Goal: Task Accomplishment & Management: Manage account settings

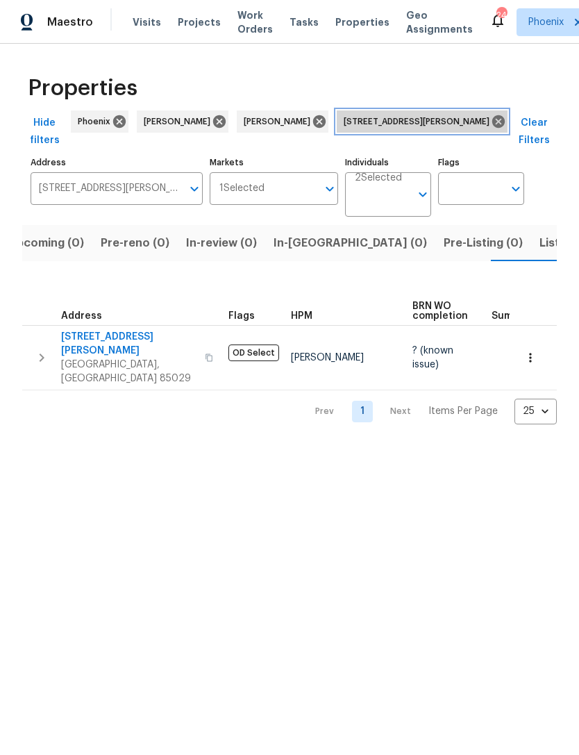
click at [493, 128] on icon at bounding box center [499, 121] width 13 height 13
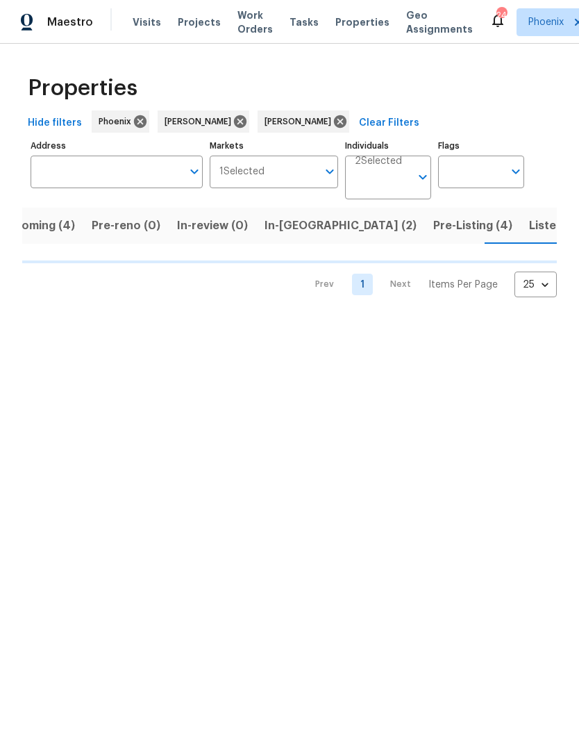
scroll to position [0, 32]
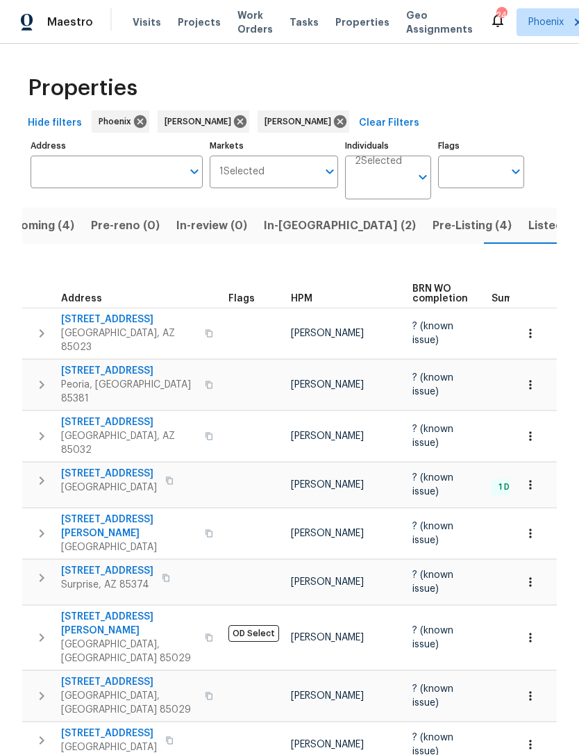
click at [433, 236] on span "Pre-Listing (4)" at bounding box center [472, 225] width 79 height 19
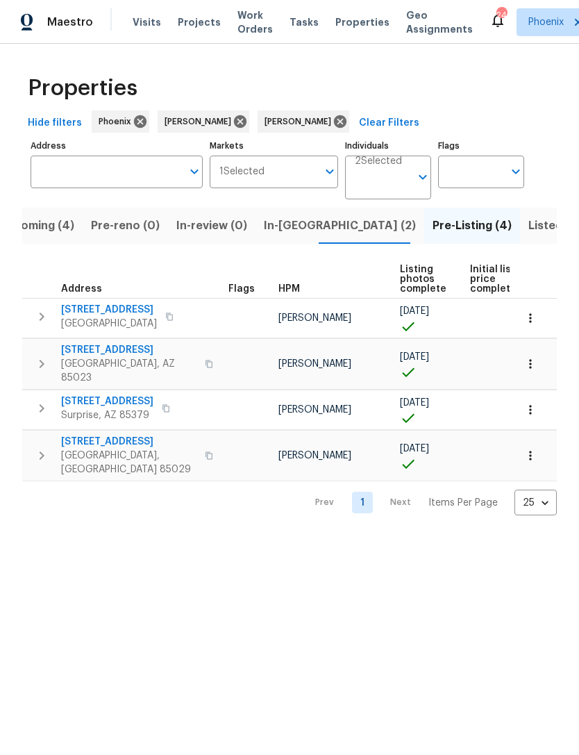
click at [37, 372] on icon "button" at bounding box center [41, 364] width 17 height 17
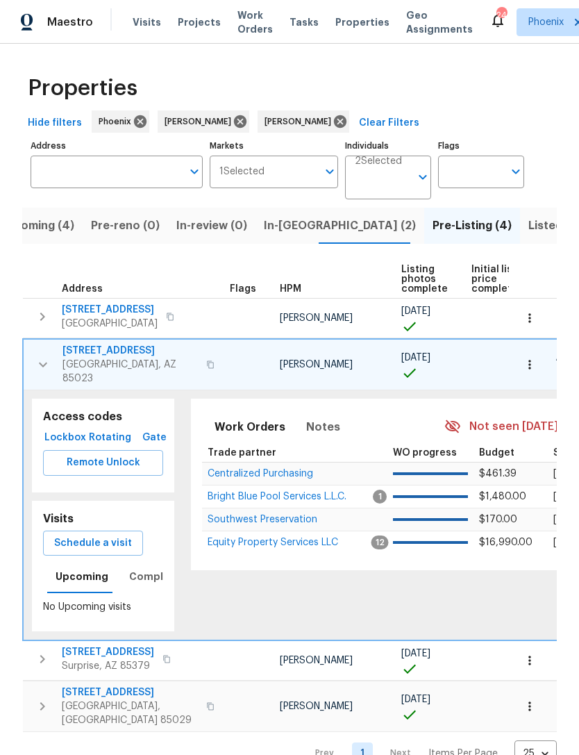
click at [258, 477] on span "Centralized Purchasing" at bounding box center [261, 474] width 106 height 10
click at [49, 373] on icon "button" at bounding box center [43, 364] width 17 height 17
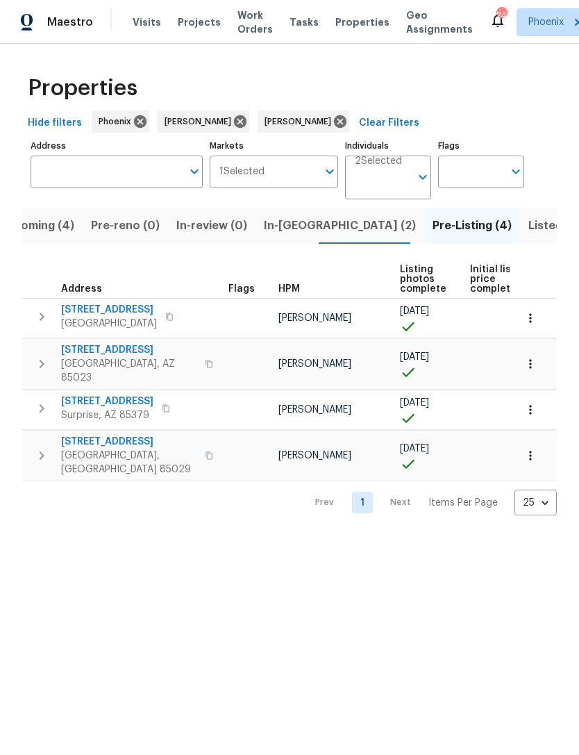
click at [43, 370] on icon "button" at bounding box center [41, 364] width 17 height 17
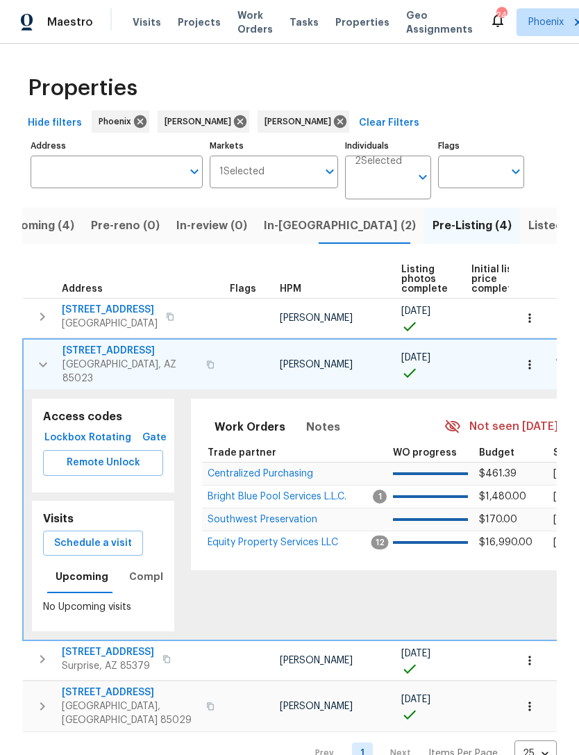
click at [274, 548] on span "Equity Property Services LLC" at bounding box center [273, 543] width 131 height 10
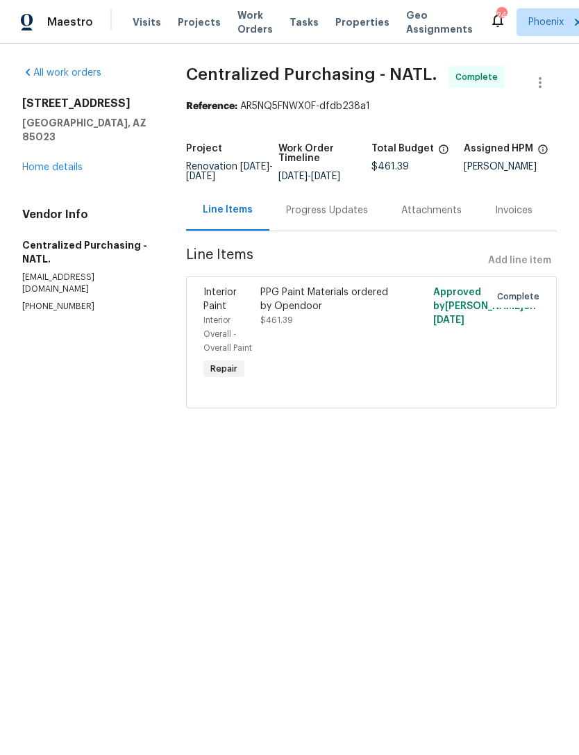
click at [51, 171] on link "Home details" at bounding box center [52, 168] width 60 height 10
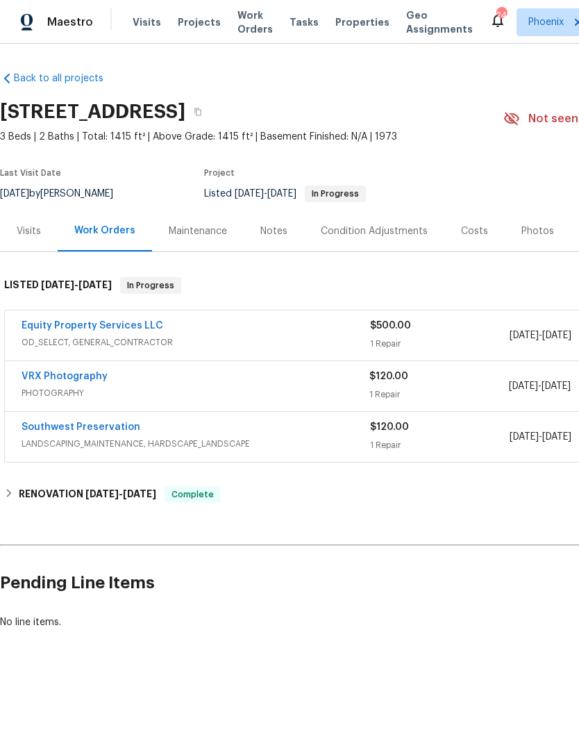
click at [534, 238] on div "Photos" at bounding box center [538, 231] width 33 height 14
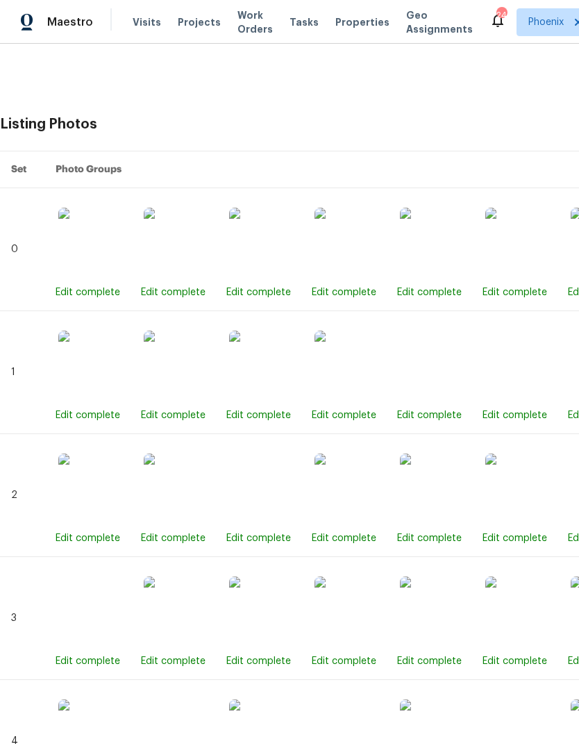
scroll to position [555, 0]
click at [451, 258] on img at bounding box center [434, 242] width 69 height 69
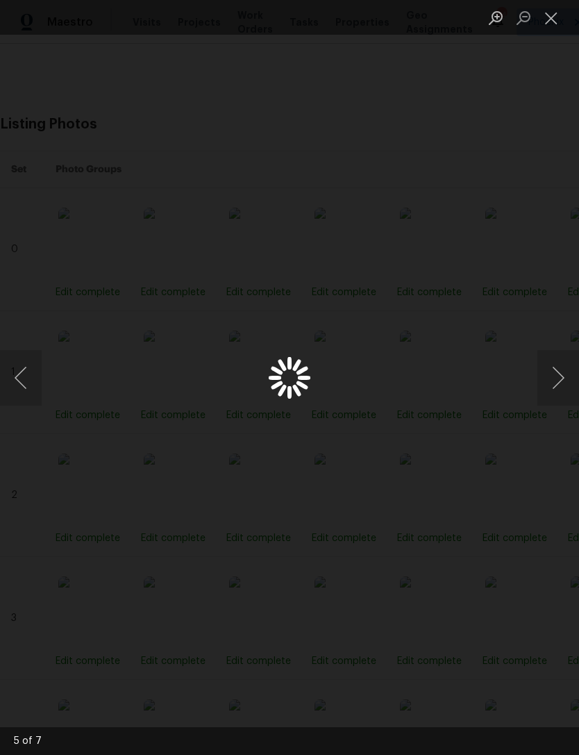
click at [552, 25] on button "Close lightbox" at bounding box center [552, 18] width 28 height 24
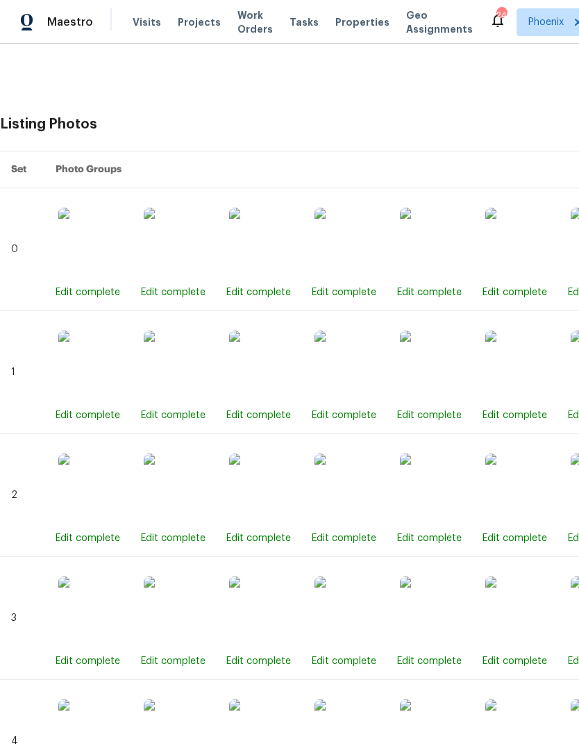
click at [431, 267] on img at bounding box center [434, 242] width 69 height 69
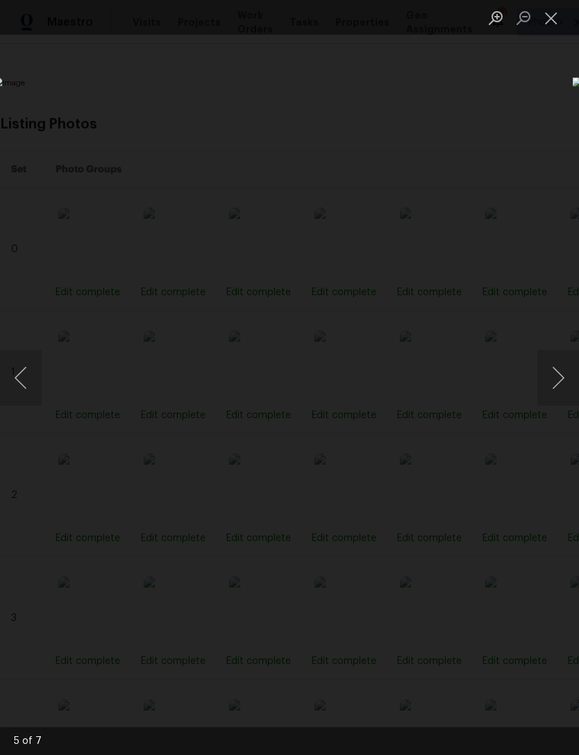
click at [546, 28] on button "Close lightbox" at bounding box center [552, 18] width 28 height 24
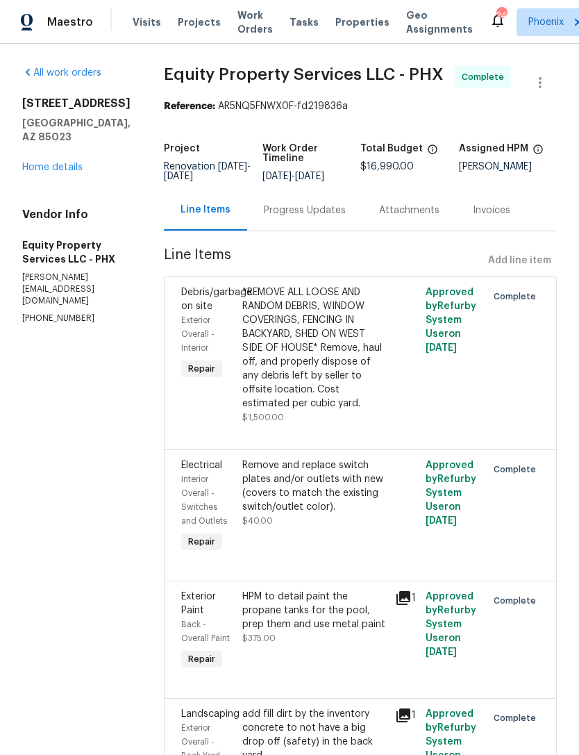
click at [47, 172] on link "Home details" at bounding box center [52, 168] width 60 height 10
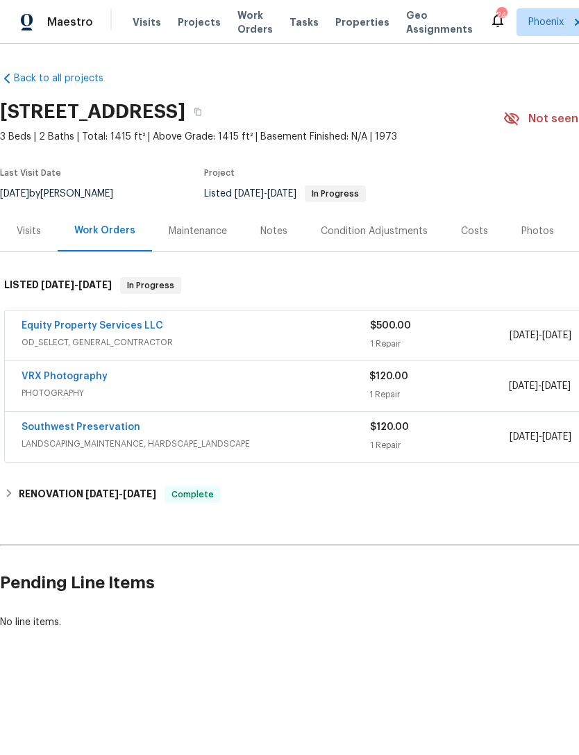
click at [124, 331] on link "Equity Property Services LLC" at bounding box center [93, 326] width 142 height 10
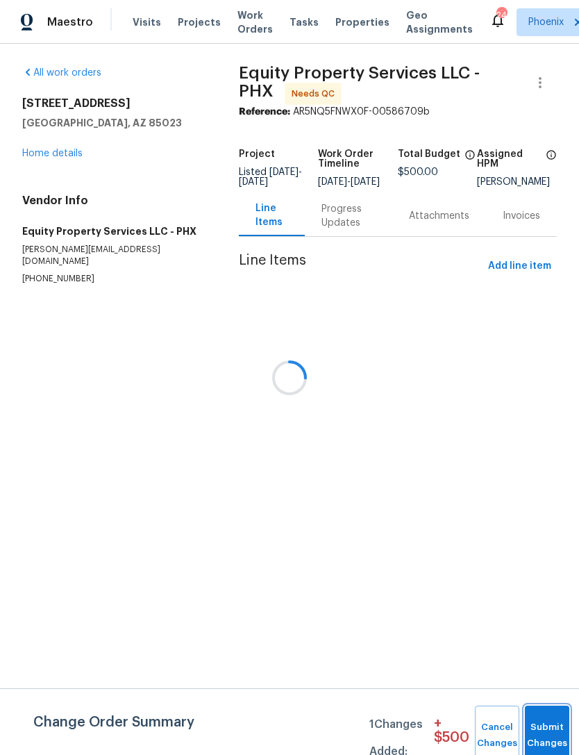
click at [557, 727] on button "Submit Changes" at bounding box center [547, 736] width 44 height 60
click at [548, 732] on button "Submit Changes" at bounding box center [547, 736] width 44 height 60
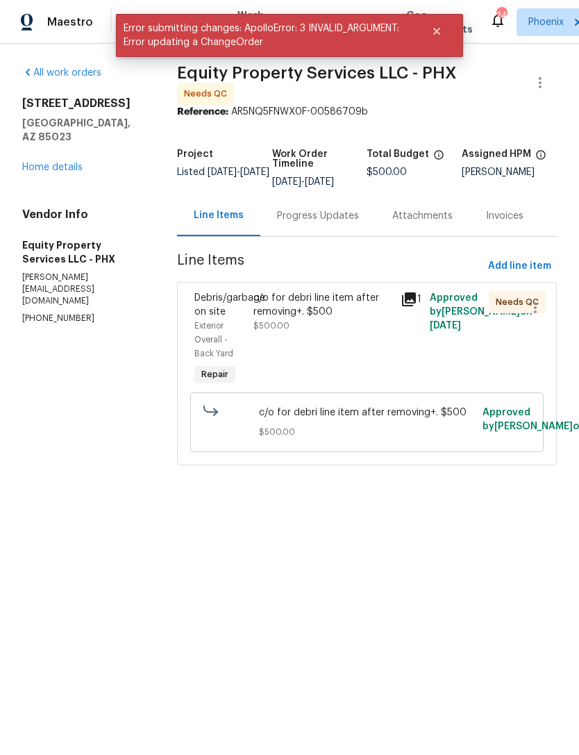
click at [328, 319] on div "c/o for debri line item after removing+. $500" at bounding box center [323, 305] width 139 height 28
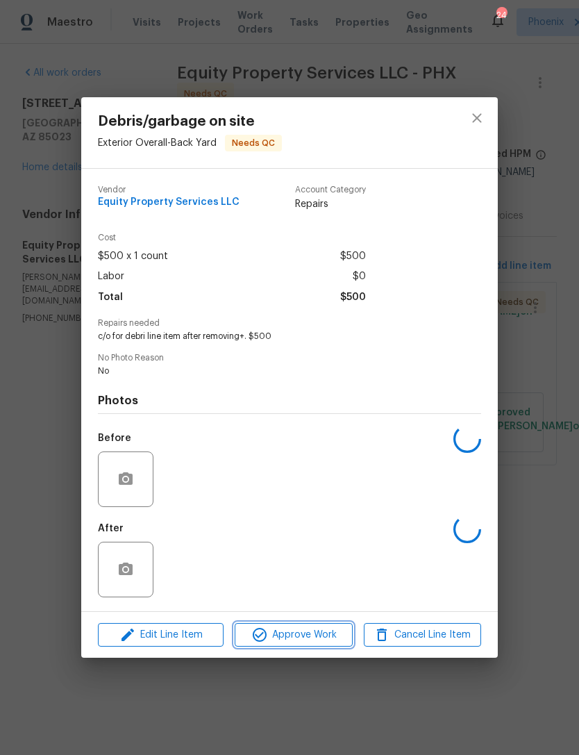
click at [312, 641] on span "Approve Work" at bounding box center [293, 635] width 109 height 17
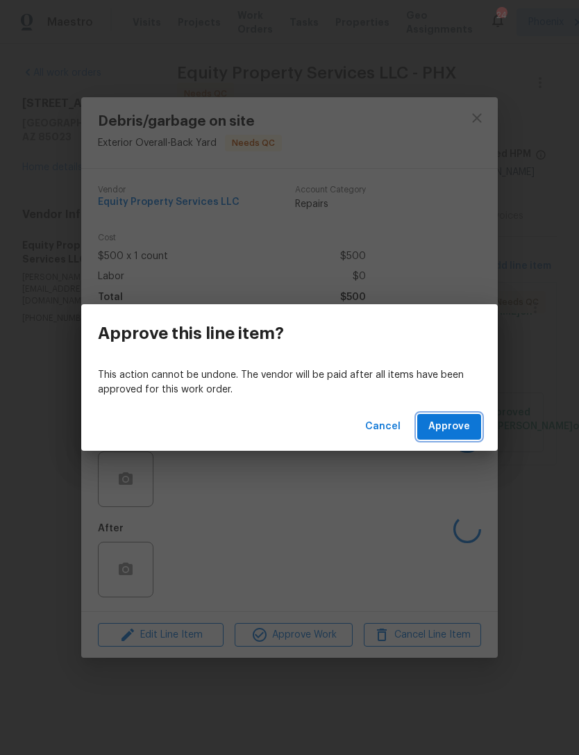
click at [462, 429] on span "Approve" at bounding box center [450, 426] width 42 height 17
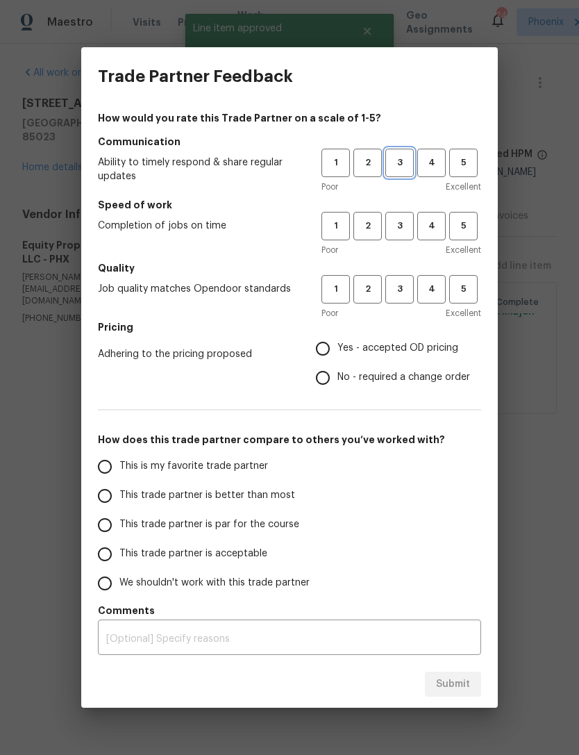
click at [396, 156] on span "3" at bounding box center [400, 163] width 26 height 16
click at [402, 219] on span "3" at bounding box center [400, 226] width 26 height 16
click at [400, 281] on span "3" at bounding box center [400, 289] width 26 height 16
click at [329, 347] on input "Yes - accepted OD pricing" at bounding box center [322, 348] width 29 height 29
radio input "true"
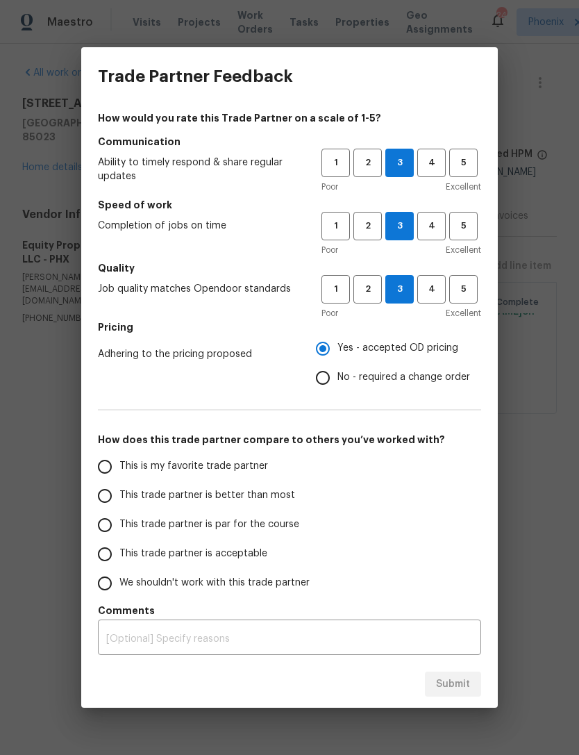
click at [322, 381] on input "No - required a change order" at bounding box center [322, 377] width 29 height 29
radio input "true"
click at [335, 343] on input "Yes - accepted OD pricing" at bounding box center [322, 348] width 29 height 29
radio input "true"
click at [336, 376] on input "No - required a change order" at bounding box center [322, 377] width 29 height 29
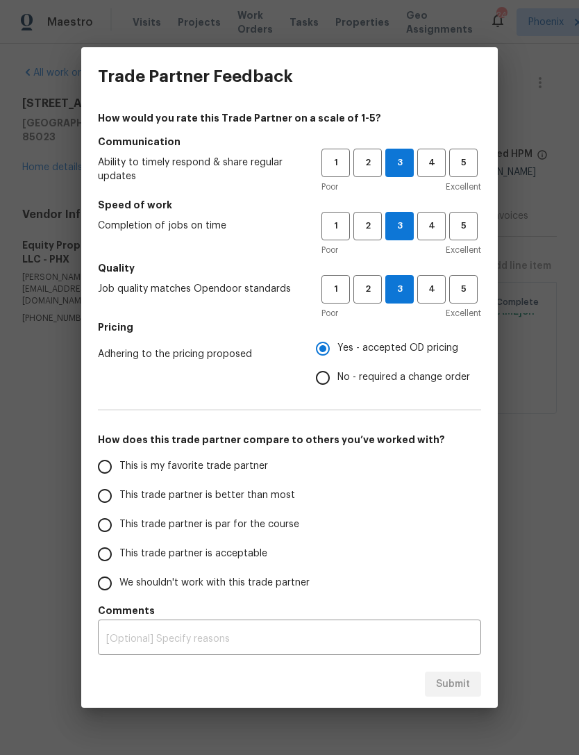
radio input "true"
click at [116, 463] on input "This is my favorite trade partner" at bounding box center [104, 466] width 29 height 29
click at [458, 684] on span "Submit" at bounding box center [453, 684] width 34 height 17
radio input "true"
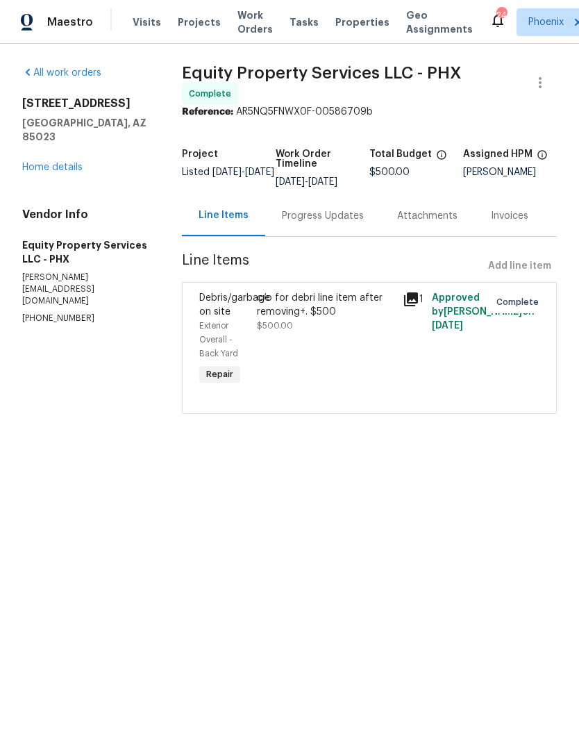
click at [56, 169] on link "Home details" at bounding box center [52, 168] width 60 height 10
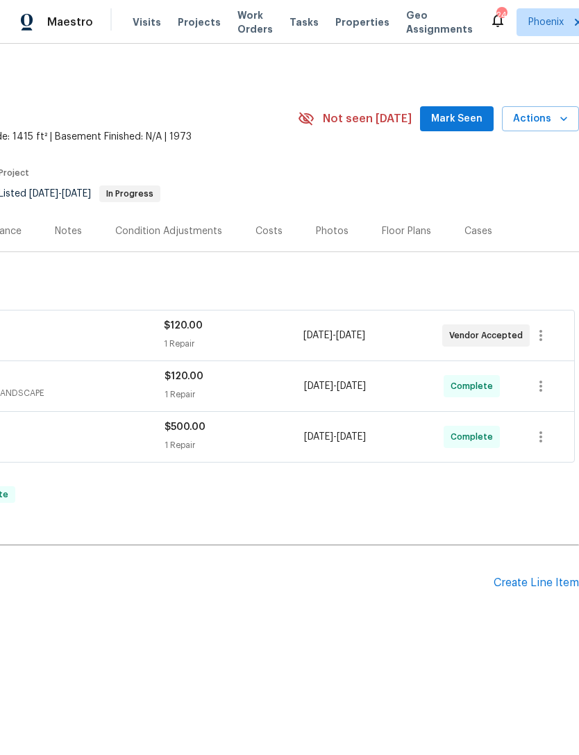
scroll to position [0, 206]
click at [498, 590] on div "Create Line Item" at bounding box center [536, 583] width 85 height 13
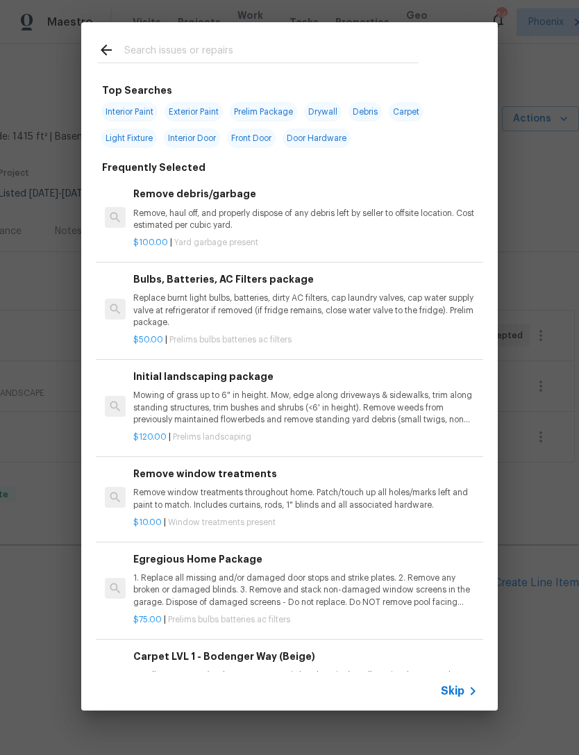
click at [158, 54] on input "text" at bounding box center [271, 52] width 295 height 21
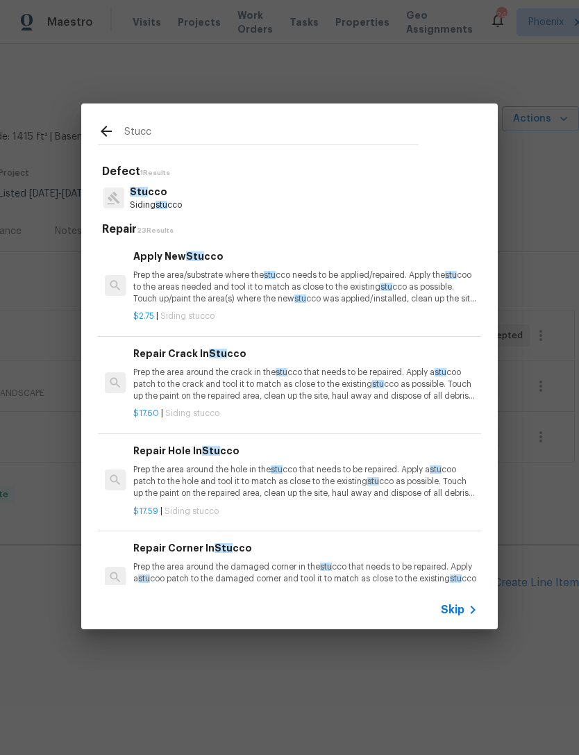
type input "Stucco"
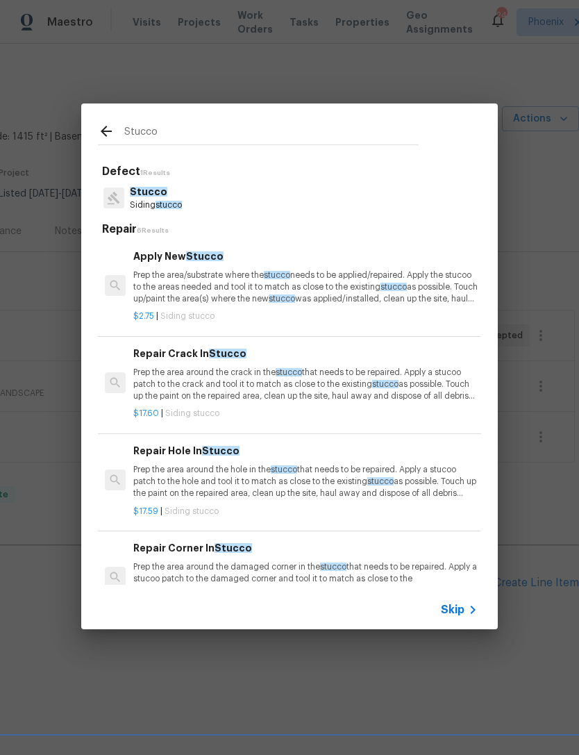
click at [249, 372] on p "Prep the area around the crack in the stucco that needs to be repaired. Apply a…" at bounding box center [305, 384] width 345 height 35
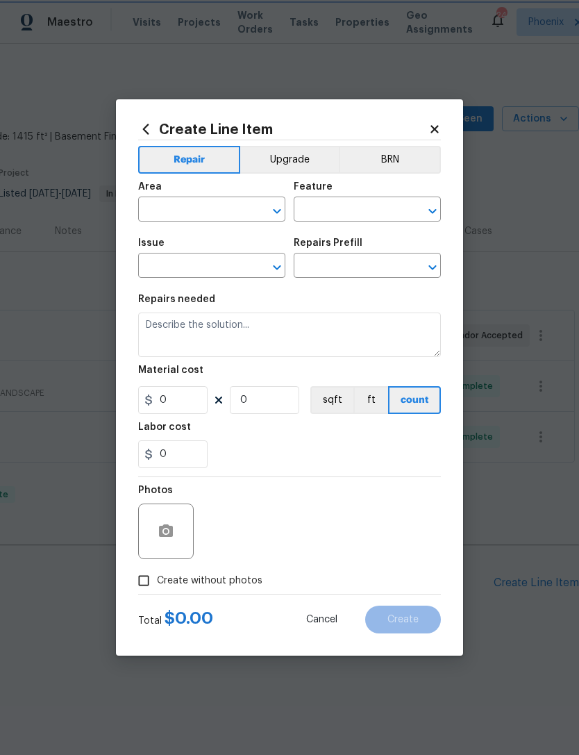
type input "Siding"
type input "Stucco"
type input "Repair Crack In Stucco $17.60"
type textarea "Prep the area around the crack in the stucco that needs to be repaired. Apply a…"
type input "17.6"
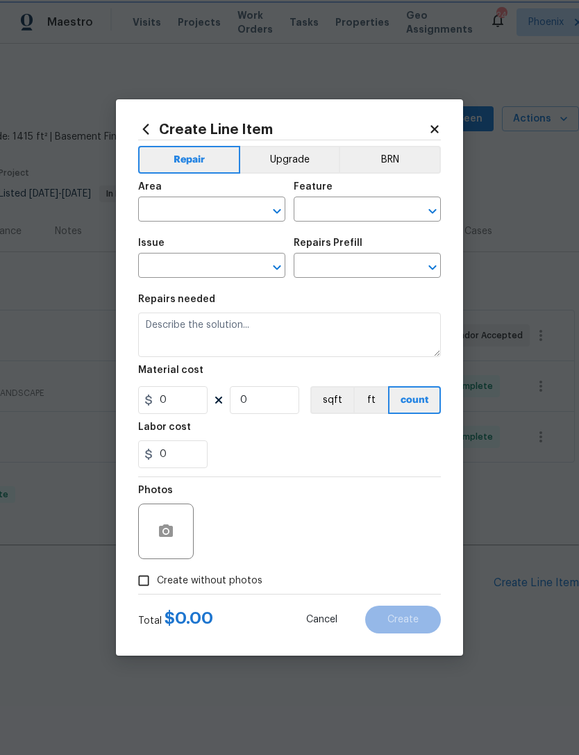
type input "1"
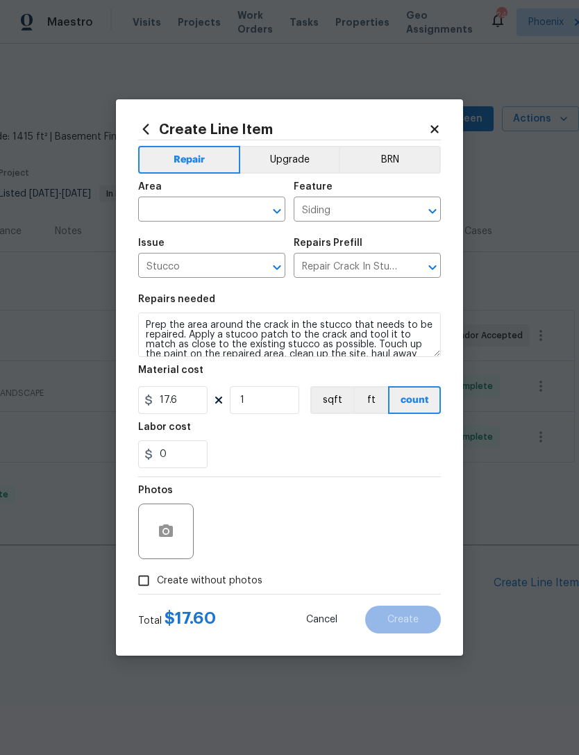
click at [195, 219] on input "text" at bounding box center [192, 211] width 108 height 22
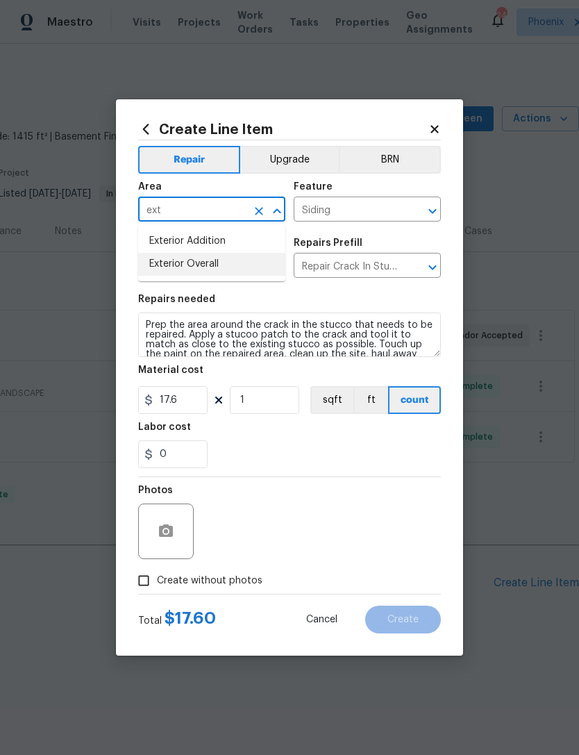
click at [204, 258] on li "Exterior Overall" at bounding box center [211, 264] width 147 height 23
type input "Exterior Overall"
click at [199, 407] on input "17.6" at bounding box center [172, 400] width 69 height 28
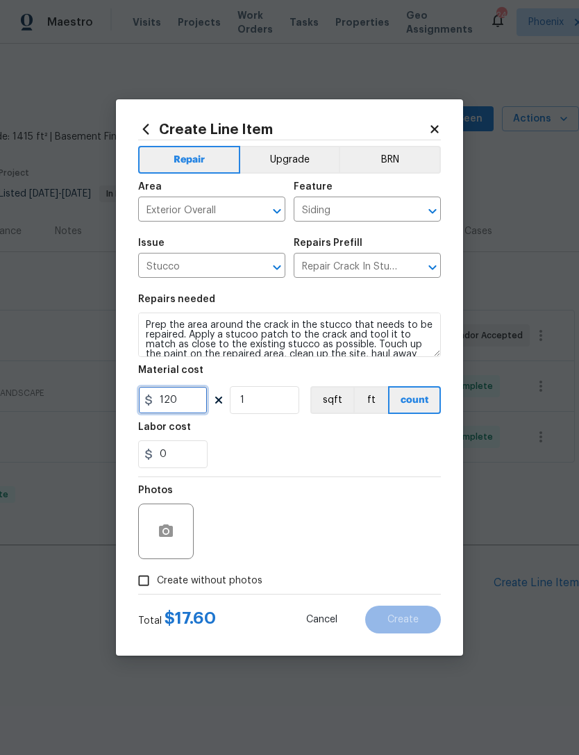
type input "120"
click at [322, 449] on div "0" at bounding box center [289, 455] width 303 height 28
click at [165, 539] on icon "button" at bounding box center [166, 531] width 17 height 17
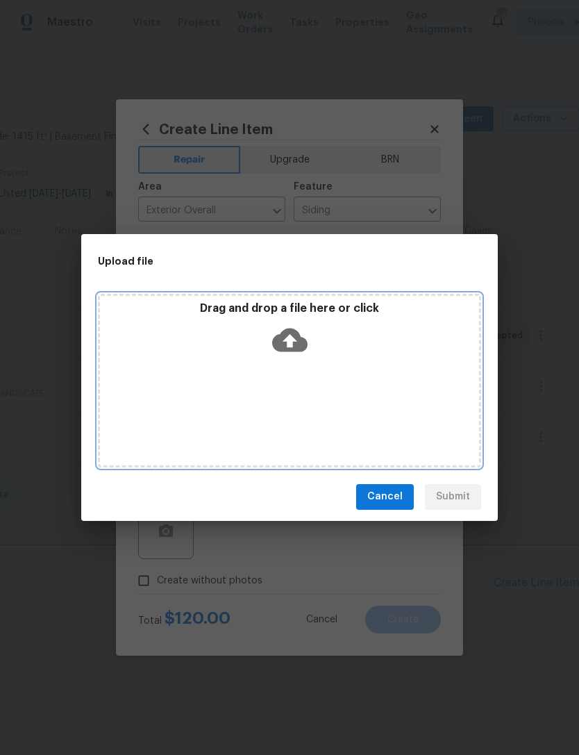
click at [288, 330] on icon at bounding box center [289, 340] width 35 height 24
